Goal: Information Seeking & Learning: Find specific page/section

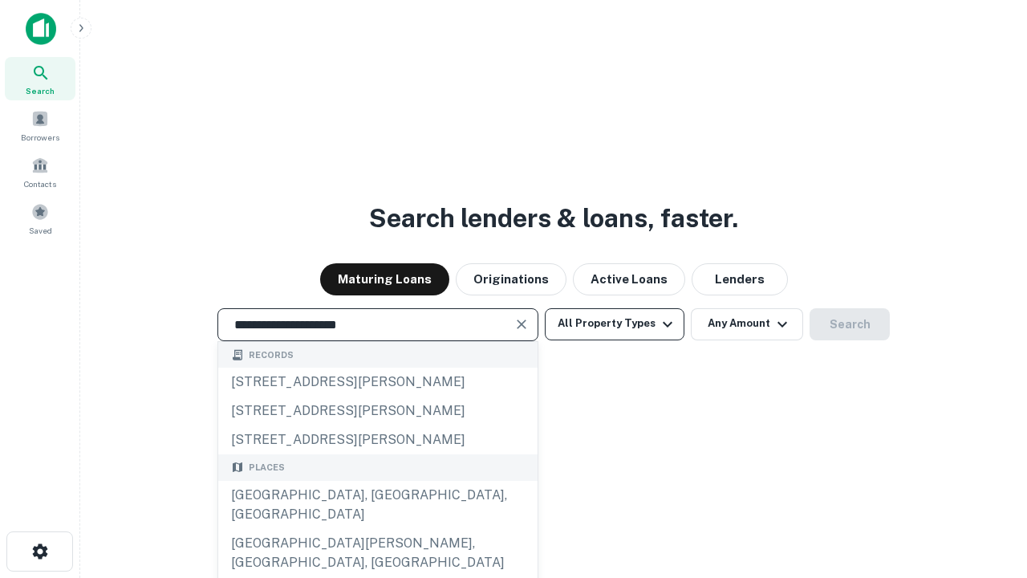
click at [377, 529] on div "[GEOGRAPHIC_DATA], [GEOGRAPHIC_DATA], [GEOGRAPHIC_DATA]" at bounding box center [377, 505] width 319 height 48
click at [615, 323] on button "All Property Types" at bounding box center [615, 324] width 140 height 32
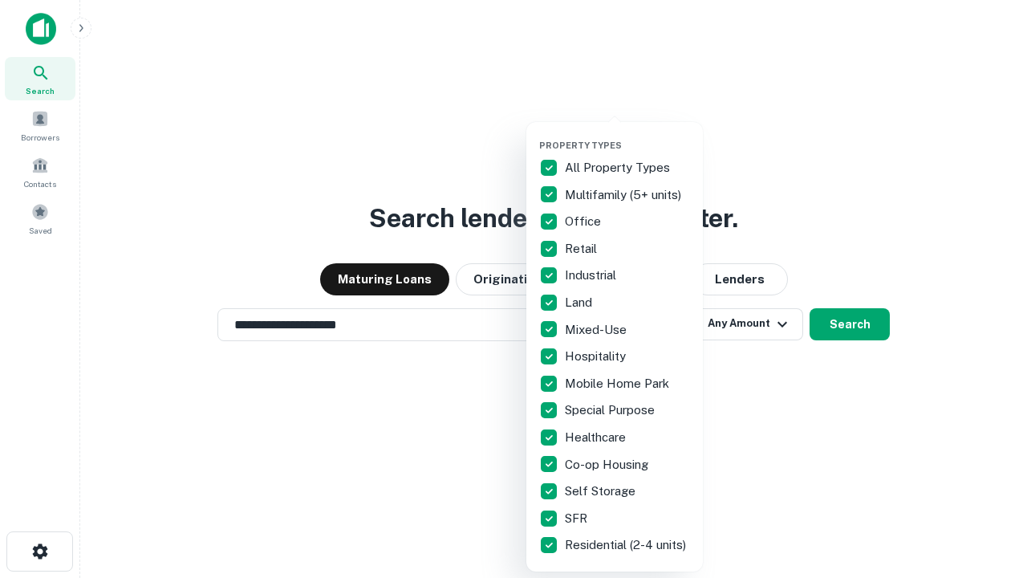
type input "**********"
click at [627, 135] on button "button" at bounding box center [627, 135] width 177 height 1
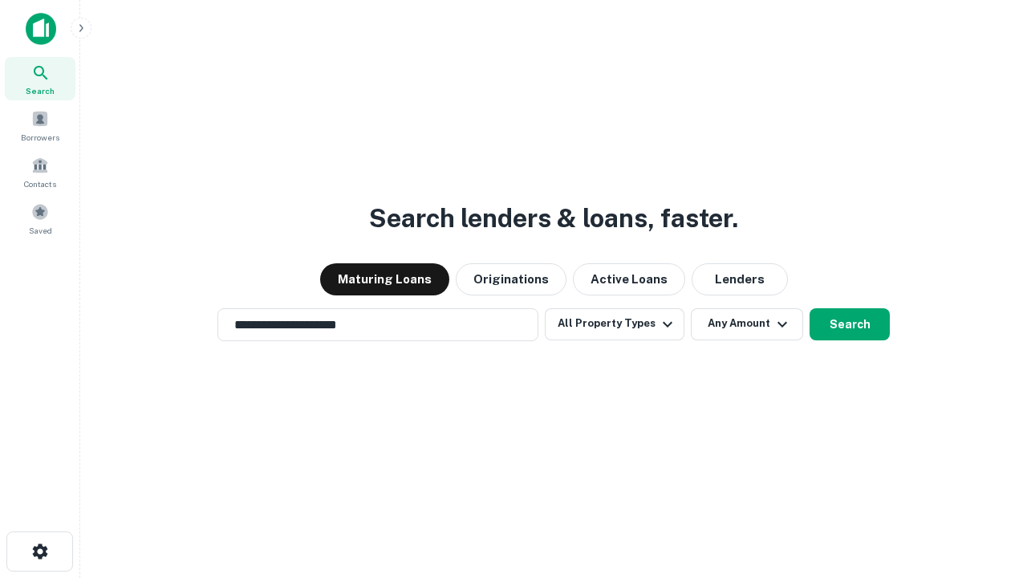
scroll to position [25, 0]
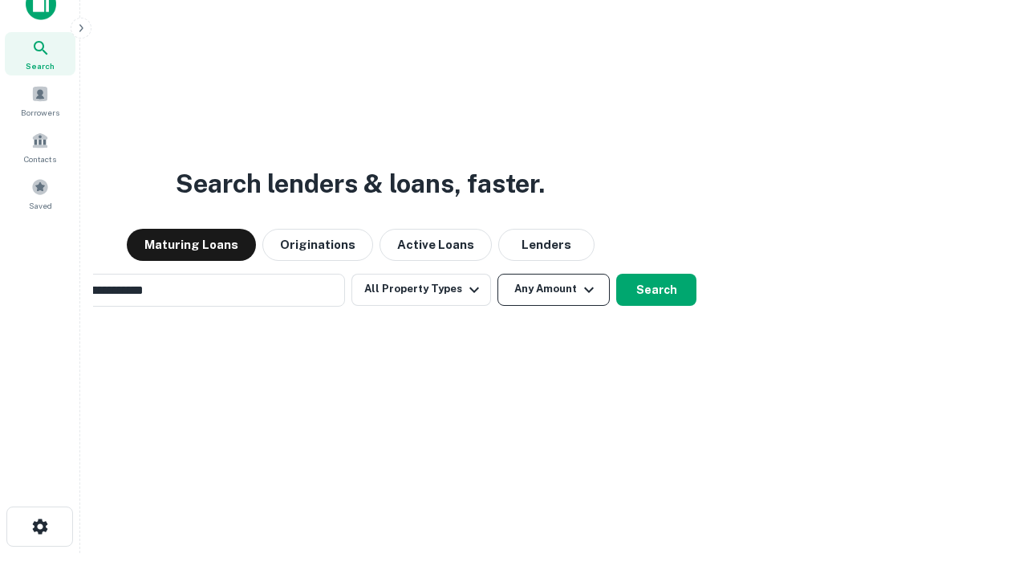
click at [497, 274] on button "Any Amount" at bounding box center [553, 290] width 112 height 32
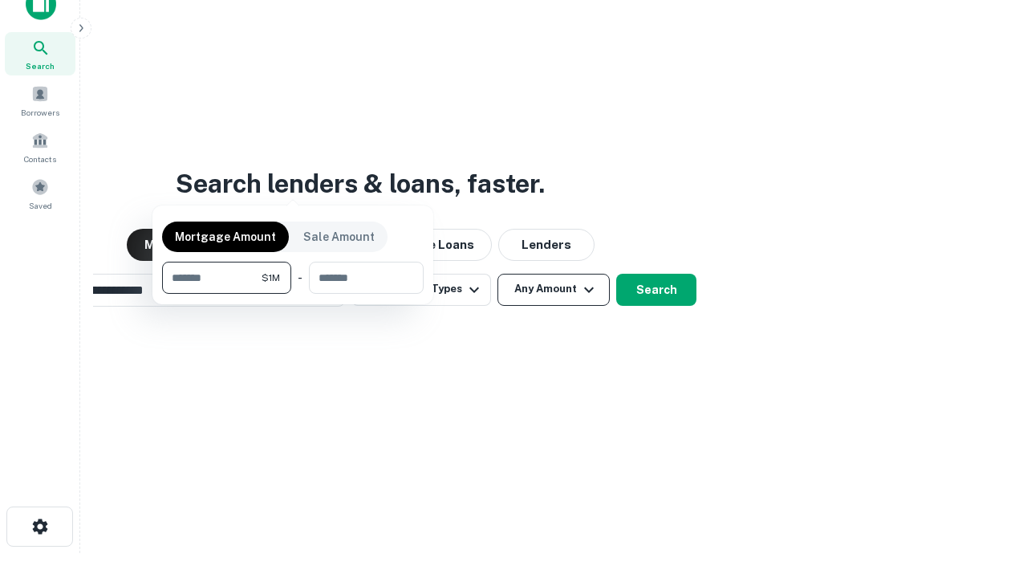
scroll to position [26, 0]
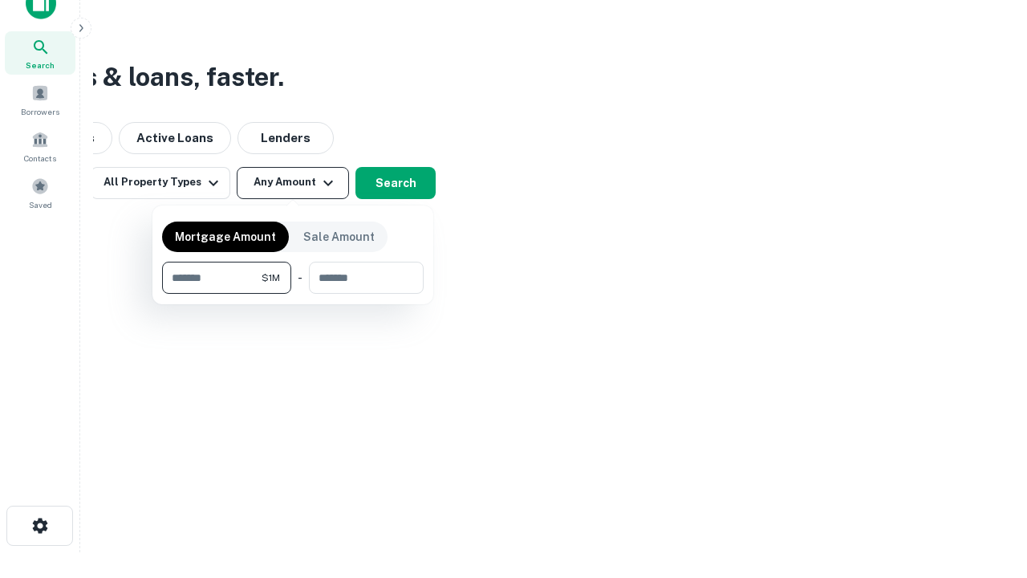
type input "*******"
click at [293, 294] on button "button" at bounding box center [293, 294] width 262 height 1
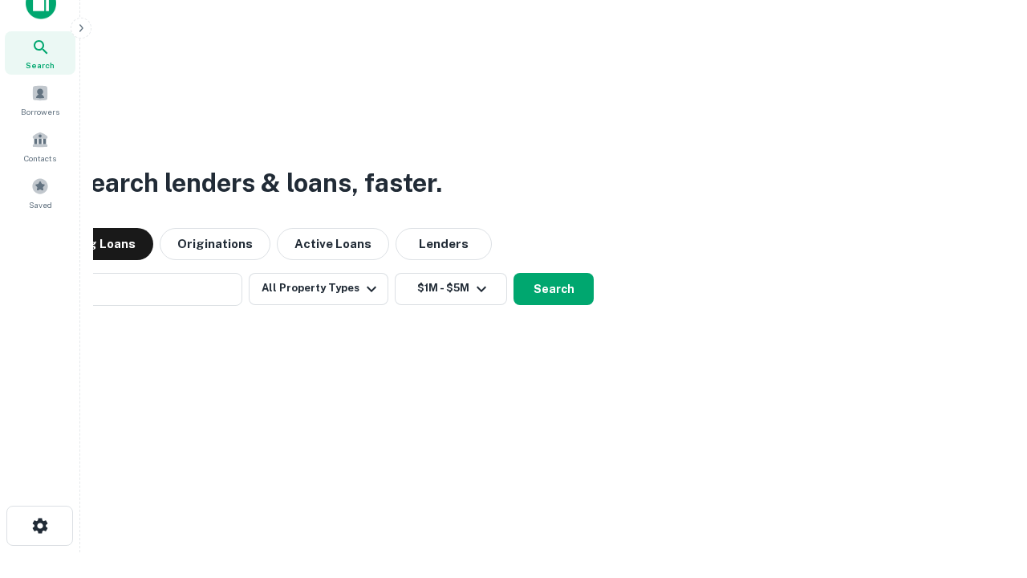
scroll to position [25, 0]
click at [514, 274] on button "Search" at bounding box center [554, 290] width 80 height 32
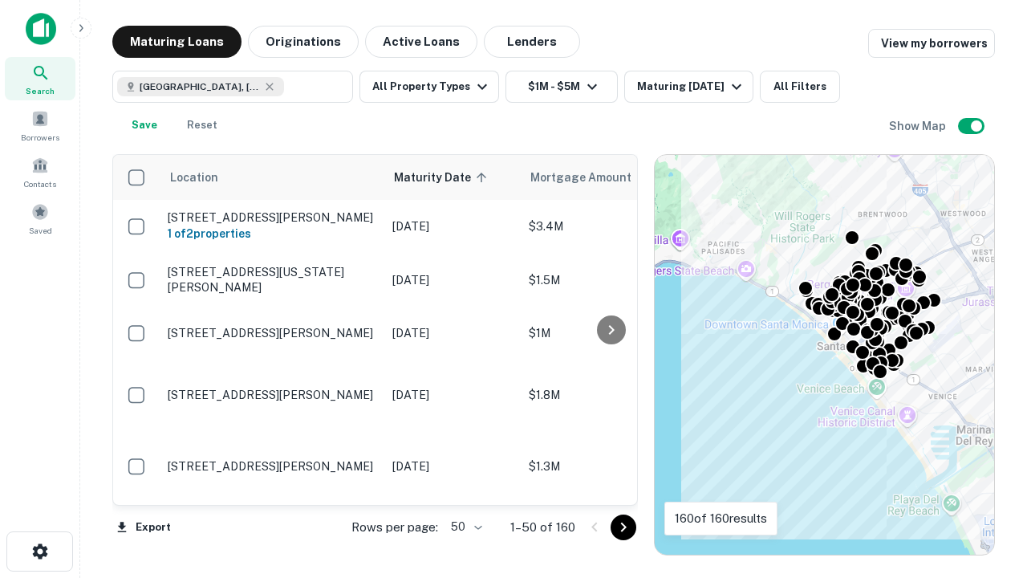
click at [464, 526] on body "Search Borrowers Contacts Saved Maturing Loans Originations Active Loans Lender…" at bounding box center [513, 289] width 1027 height 578
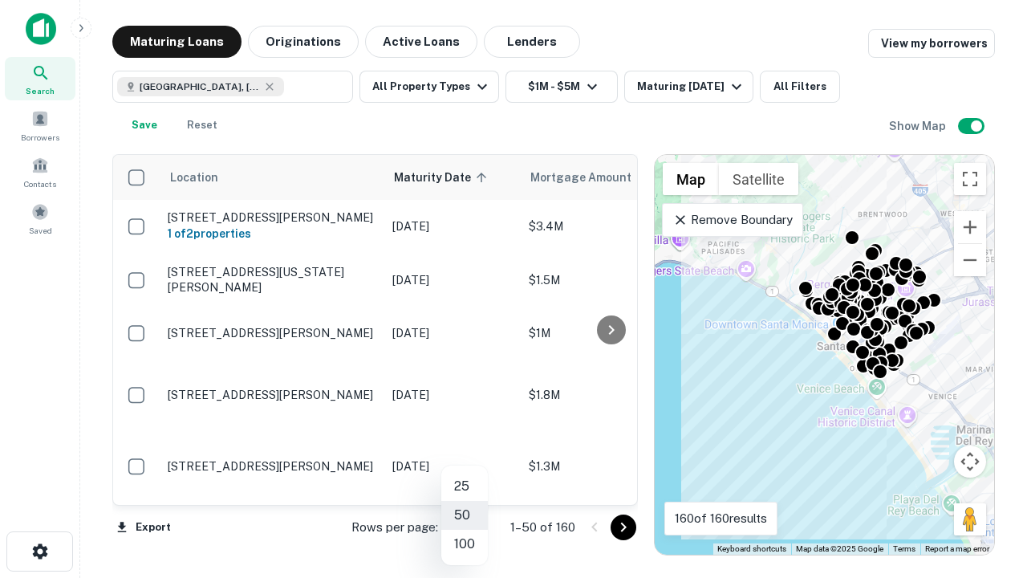
click at [465, 486] on li "25" at bounding box center [464, 486] width 47 height 29
